Goal: Task Accomplishment & Management: Complete application form

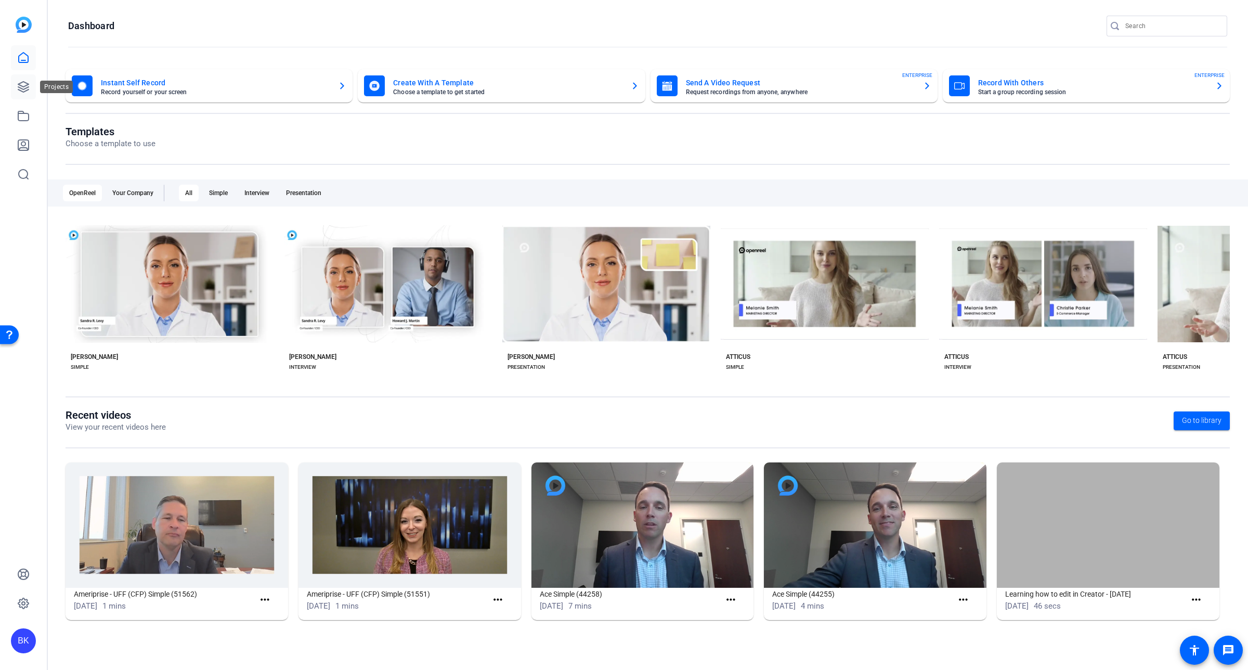
click at [23, 86] on icon at bounding box center [23, 87] width 10 height 10
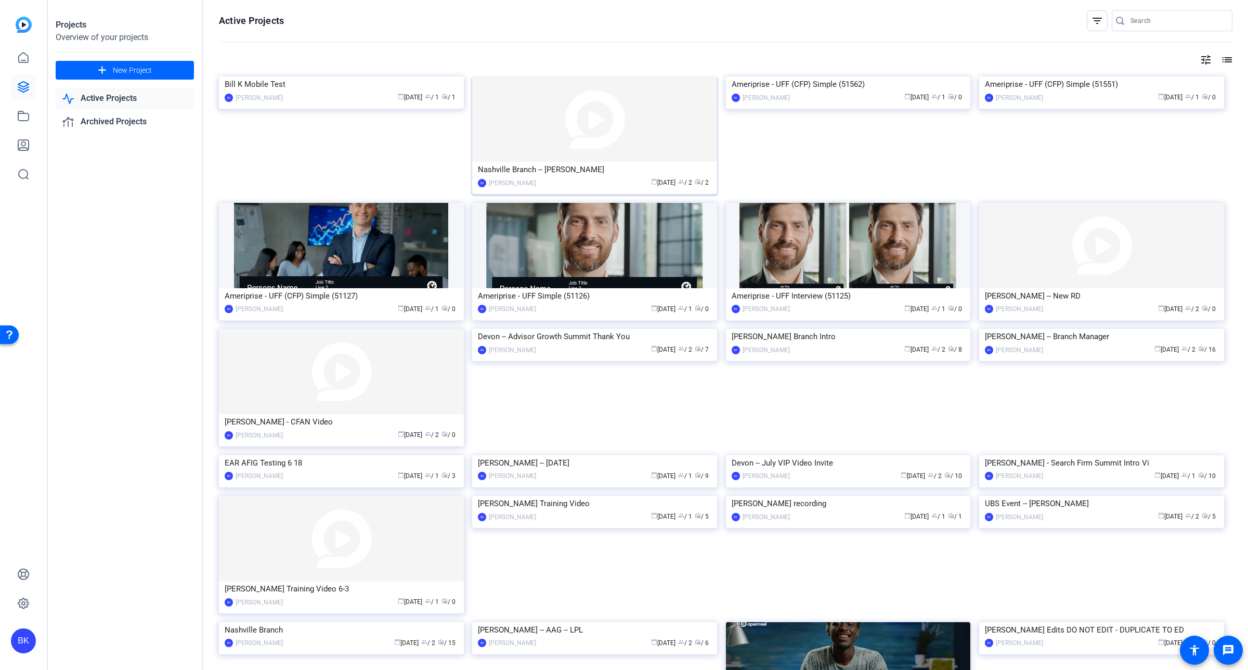
click at [538, 116] on img at bounding box center [594, 118] width 245 height 85
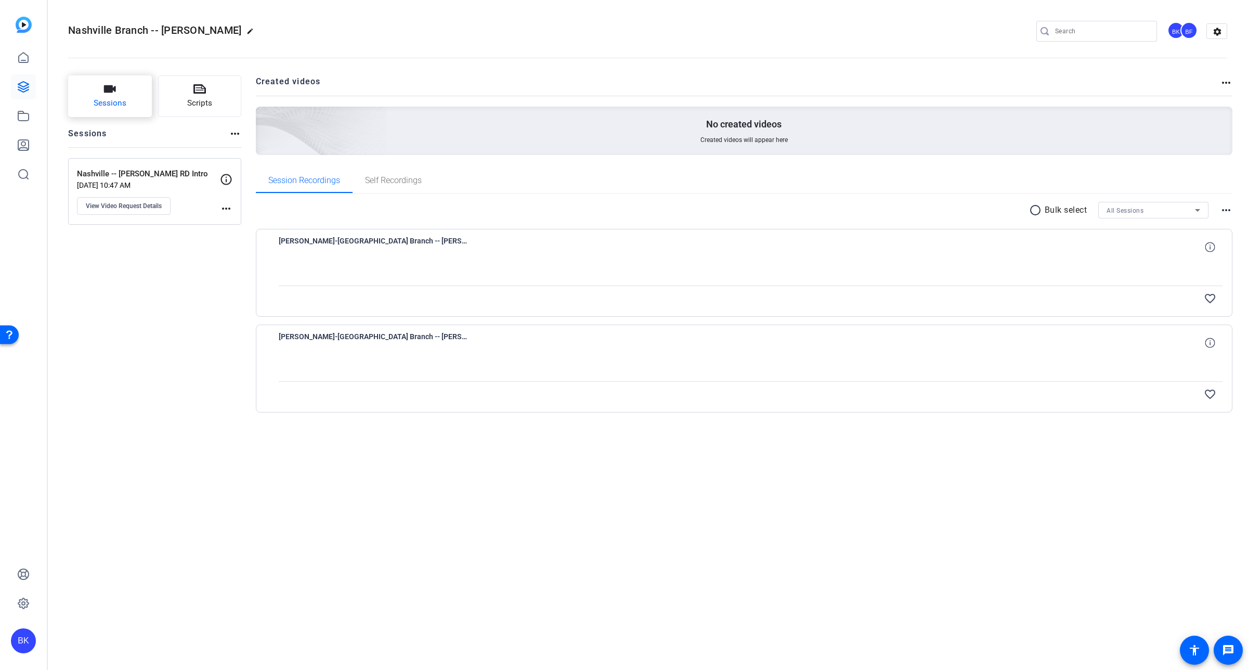
click at [118, 95] on button "Sessions" at bounding box center [110, 96] width 84 height 42
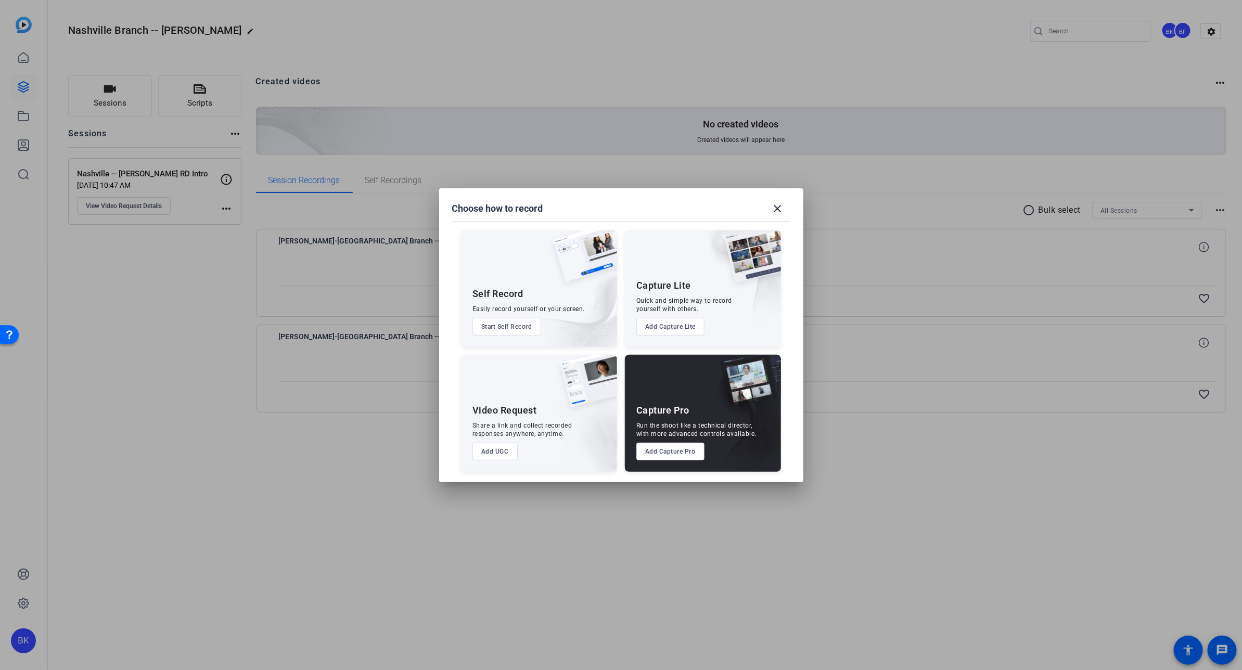
click at [506, 450] on button "Add UGC" at bounding box center [494, 452] width 45 height 18
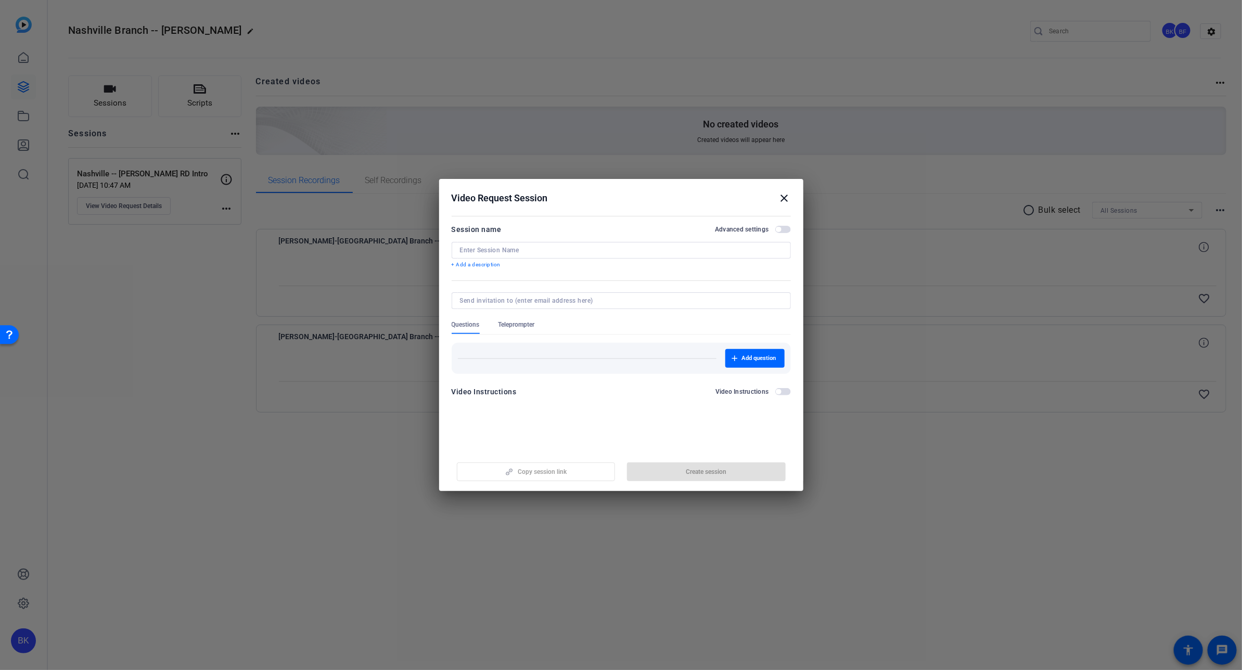
click at [558, 248] on input at bounding box center [621, 250] width 322 height 8
type input "C"
type input "Take 2 -- [PERSON_NAME] Nashville Branch"
click at [565, 297] on input at bounding box center [619, 300] width 318 height 8
click at [510, 415] on mat-dialog-content "Session name Advanced settings Take 2 -- [PERSON_NAME] Nashville Branch + Add a…" at bounding box center [621, 314] width 364 height 203
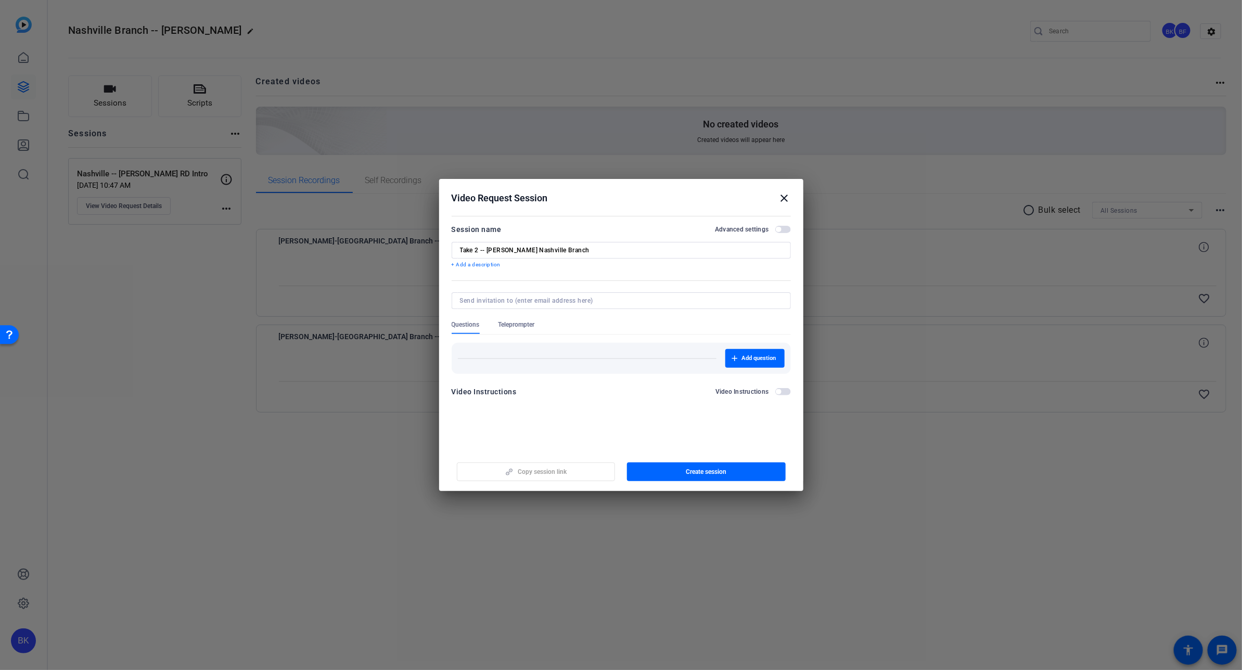
click at [475, 300] on input at bounding box center [619, 300] width 318 height 8
paste input "[EMAIL_ADDRESS][DOMAIN_NAME]"
click at [474, 300] on input "[EMAIL_ADDRESS][DOMAIN_NAME]" at bounding box center [619, 300] width 318 height 8
type input "[EMAIL_ADDRESS][DOMAIN_NAME]"
click at [535, 359] on div "Add question" at bounding box center [620, 358] width 339 height 31
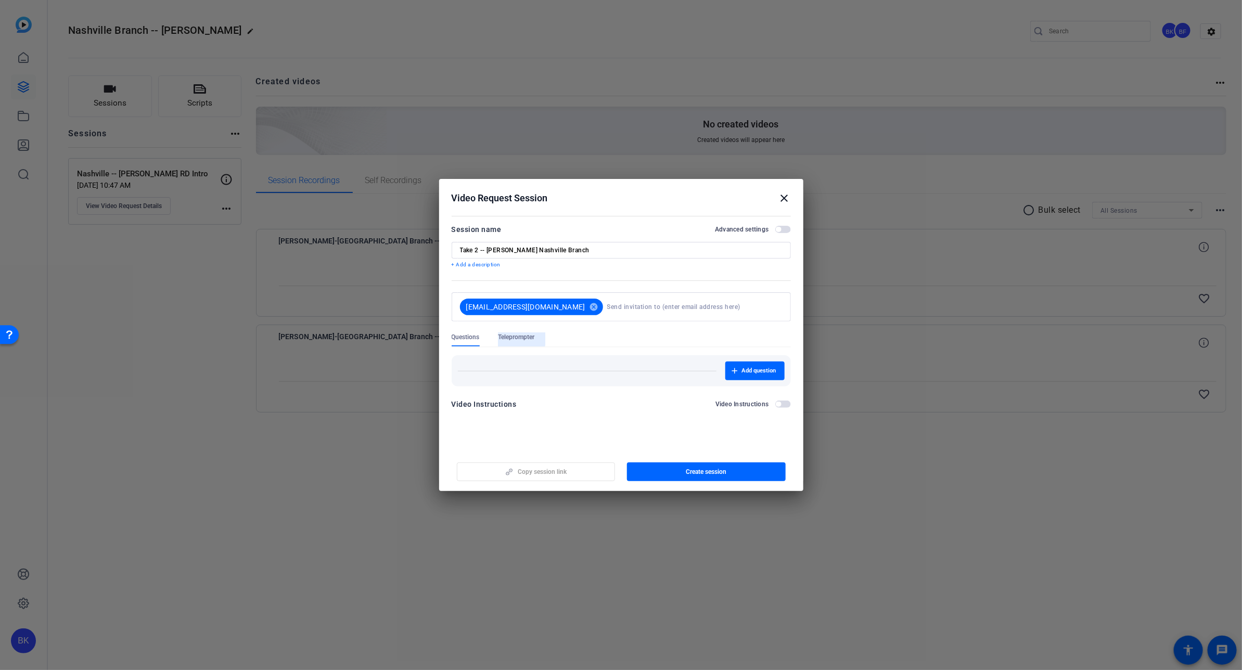
click at [521, 334] on span "Teleprompter" at bounding box center [516, 337] width 36 height 8
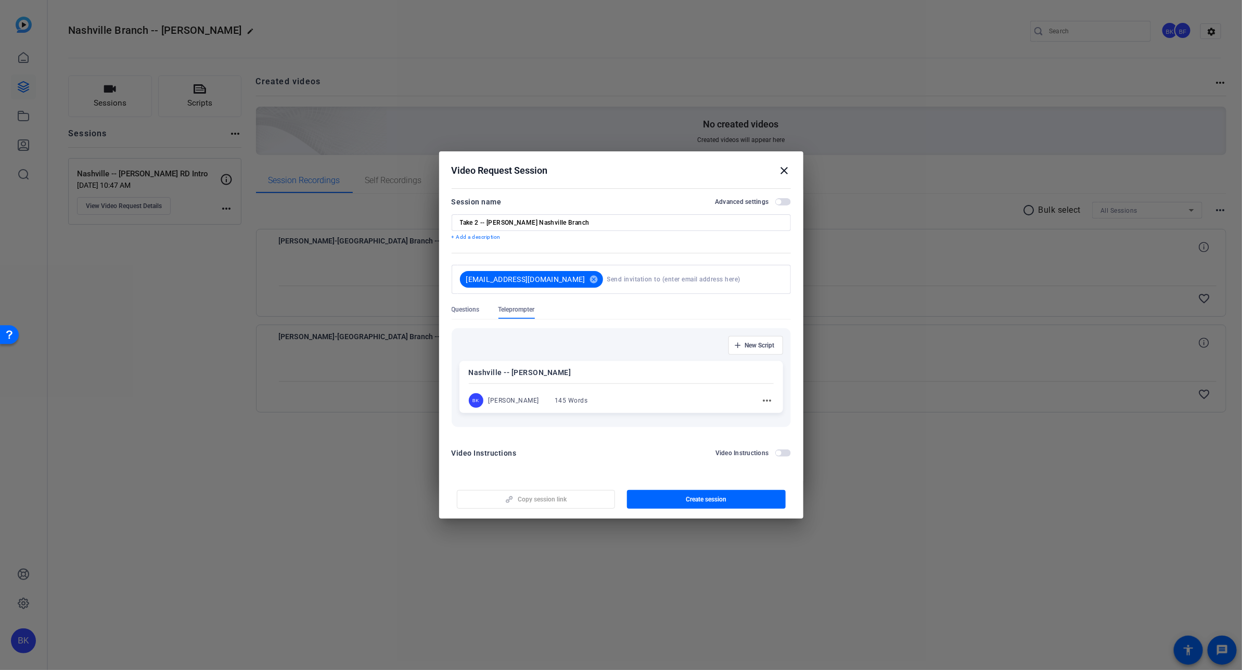
click at [768, 399] on mat-icon "more_horiz" at bounding box center [767, 400] width 12 height 12
click at [779, 416] on span "Edit" at bounding box center [790, 416] width 42 height 12
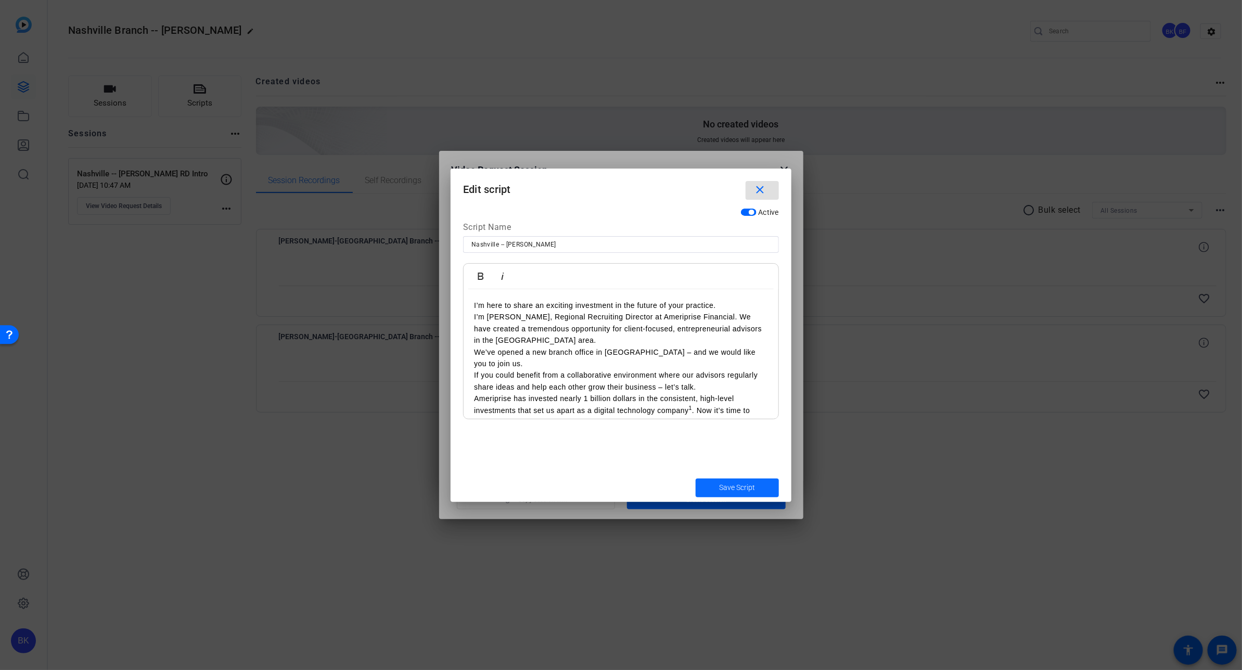
click at [752, 484] on span "Save Script" at bounding box center [737, 487] width 36 height 11
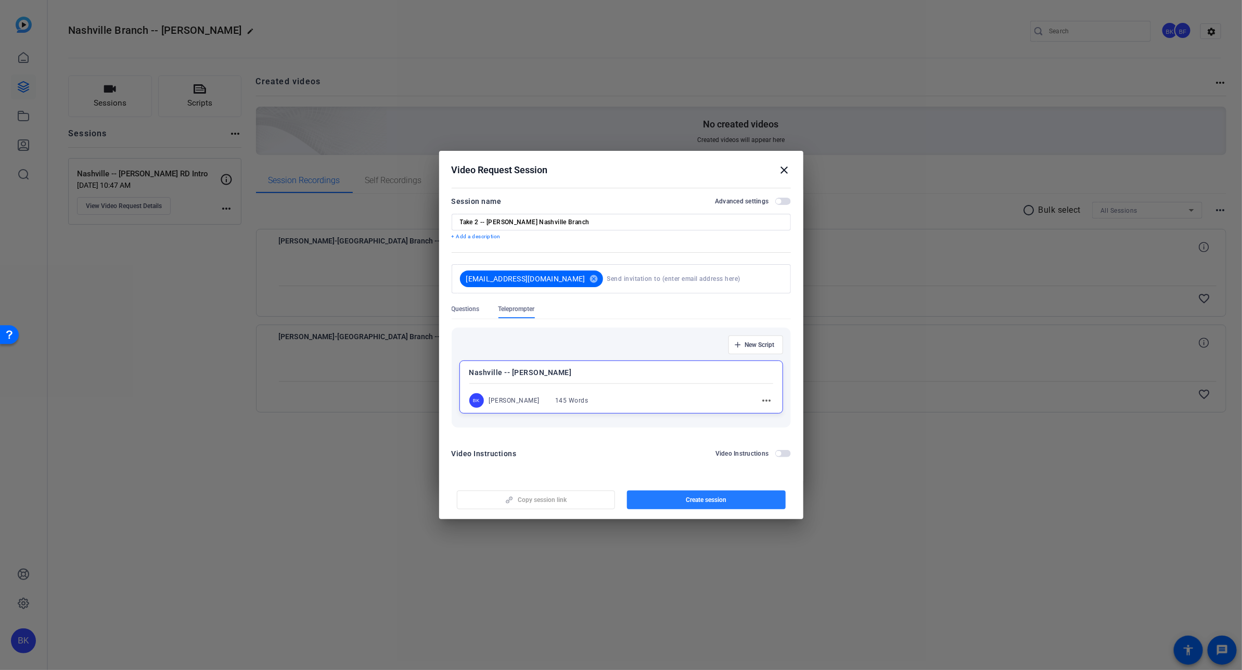
click at [702, 501] on span "Create session" at bounding box center [706, 500] width 41 height 8
